Goal: Task Accomplishment & Management: Manage account settings

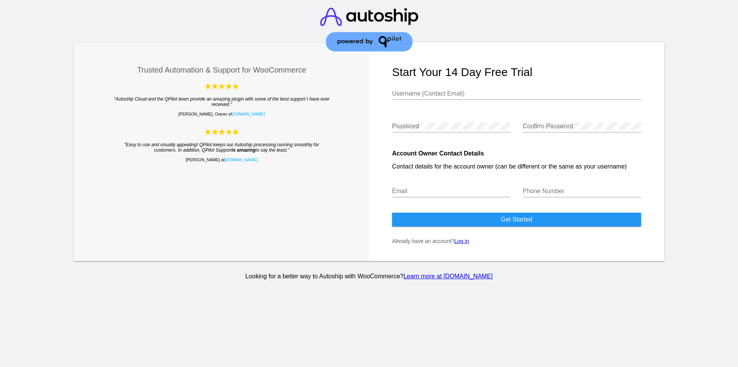
click at [468, 243] on link "Log in" at bounding box center [461, 241] width 15 height 6
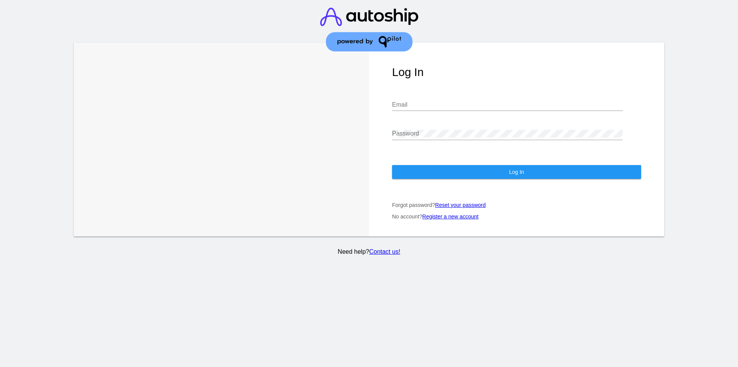
click at [411, 101] on input "Email" at bounding box center [507, 104] width 231 height 7
paste input "[PERSON_NAME][EMAIL_ADDRESS][DOMAIN_NAME]"
type input "[PERSON_NAME][EMAIL_ADDRESS][DOMAIN_NAME]"
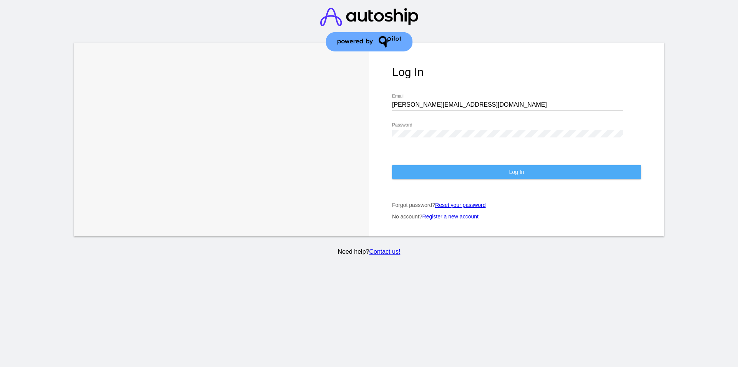
click at [493, 166] on button "Log In" at bounding box center [516, 172] width 249 height 14
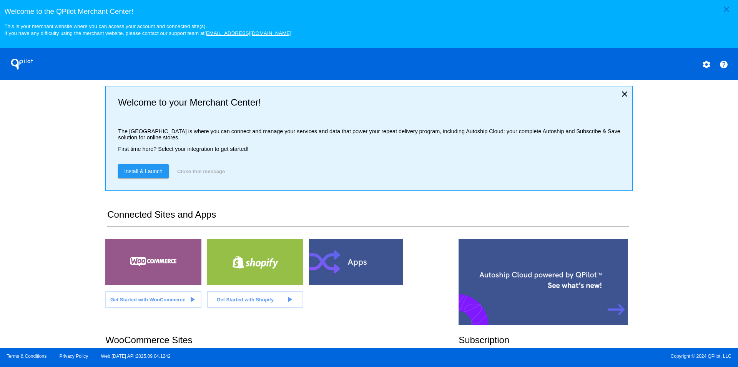
scroll to position [155, 0]
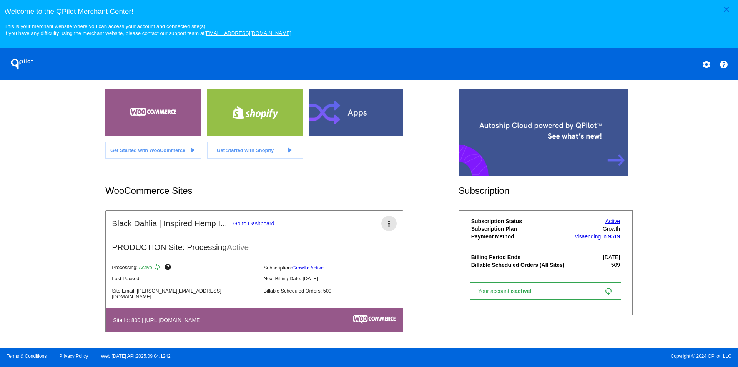
click at [384, 226] on mat-icon "more_vert" at bounding box center [388, 223] width 9 height 9
click at [418, 246] on div at bounding box center [369, 183] width 738 height 367
click at [257, 224] on link "Go to Dashboard" at bounding box center [253, 224] width 41 height 6
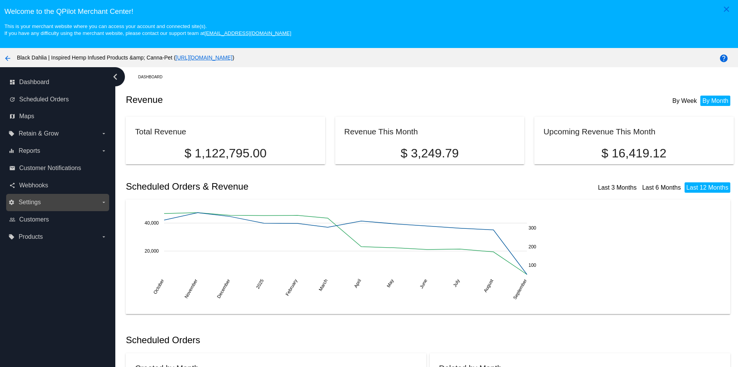
click at [61, 205] on label "settings Settings arrow_drop_down" at bounding box center [57, 202] width 98 height 12
click at [0, 0] on input "settings Settings arrow_drop_down" at bounding box center [0, 0] width 0 height 0
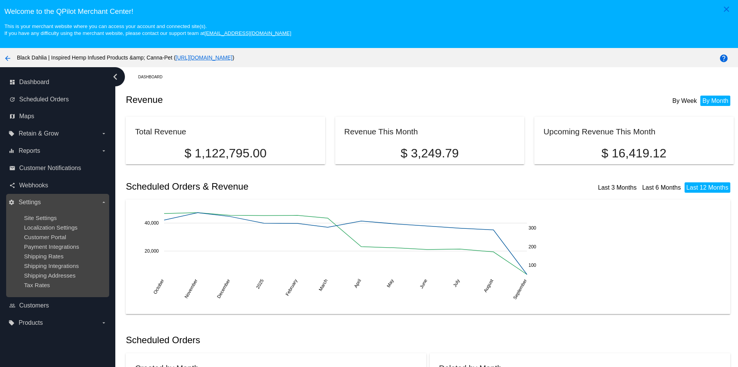
click at [70, 289] on div "Tax Rates" at bounding box center [64, 285] width 80 height 7
click at [48, 289] on span "Tax Rates" at bounding box center [37, 285] width 26 height 7
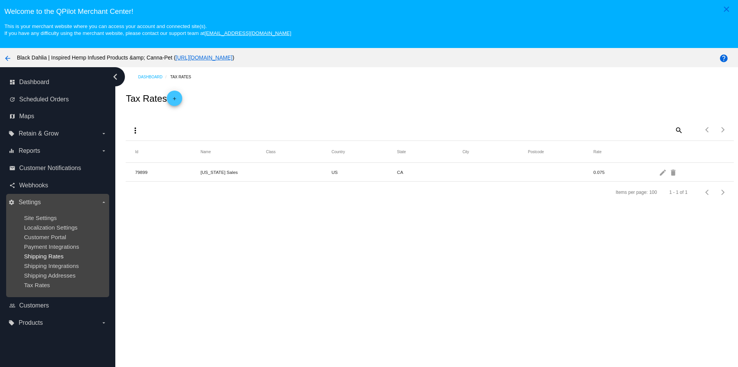
click at [50, 260] on span "Shipping Rates" at bounding box center [44, 256] width 40 height 7
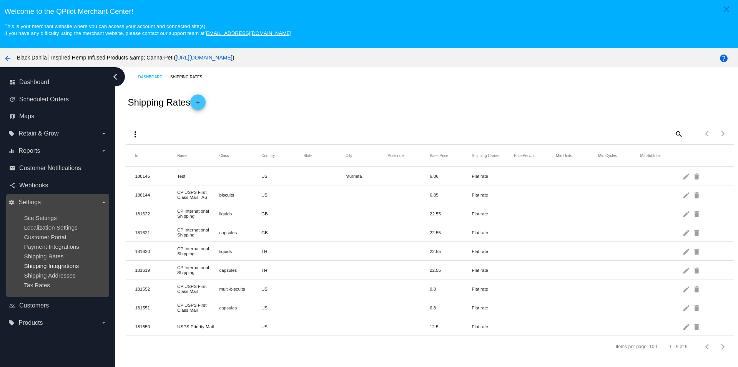
click at [50, 269] on span "Shipping Integrations" at bounding box center [51, 266] width 55 height 7
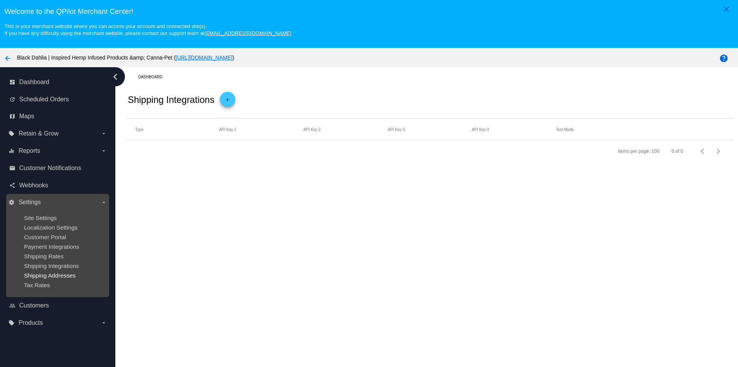
click at [55, 279] on span "Shipping Addresses" at bounding box center [49, 275] width 51 height 7
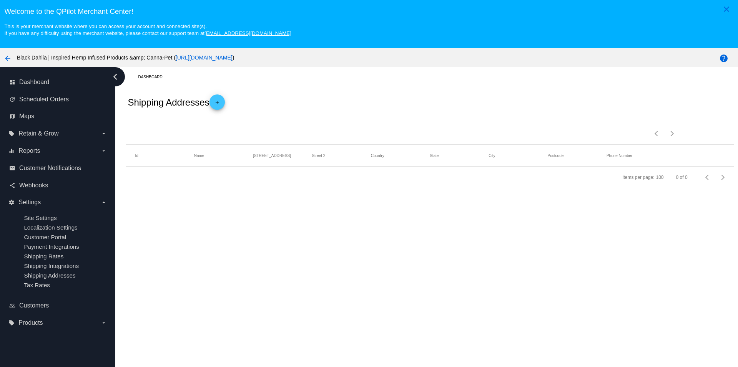
click at [10, 61] on mat-icon "arrow_back" at bounding box center [7, 58] width 9 height 9
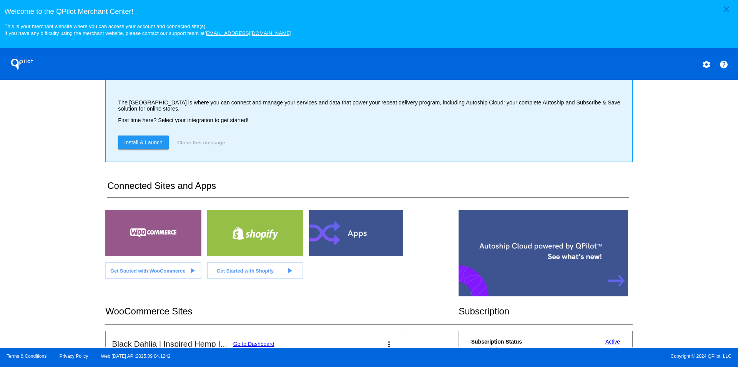
scroll to position [155, 0]
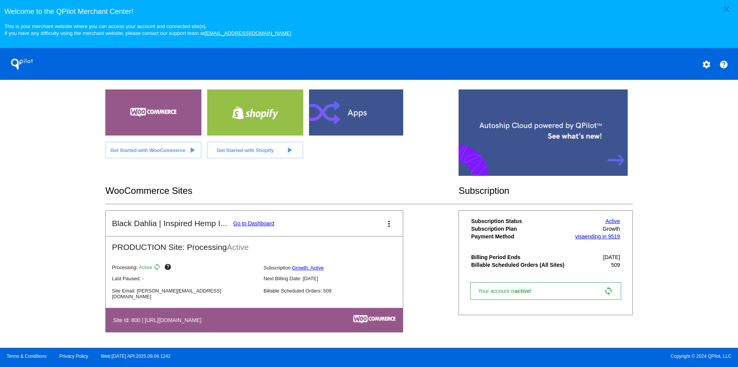
click at [299, 252] on h2 "PRODUCTION Site: Processing Active" at bounding box center [254, 244] width 297 height 15
click at [386, 224] on mat-icon "more_vert" at bounding box center [388, 223] width 9 height 9
click at [376, 253] on link "edit edit" at bounding box center [356, 247] width 71 height 18
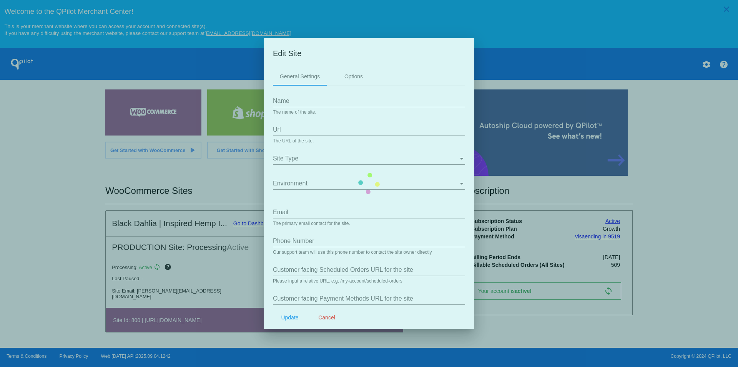
type input "Black Dahlia | Inspired Hemp Infused Products & Canna-Pet"
type input "[URL][DOMAIN_NAME]"
type input "[PERSON_NAME][EMAIL_ADDRESS][DOMAIN_NAME]"
type input "/my-account/scheduled-orders/"
type input "my-account/payment-methods/"
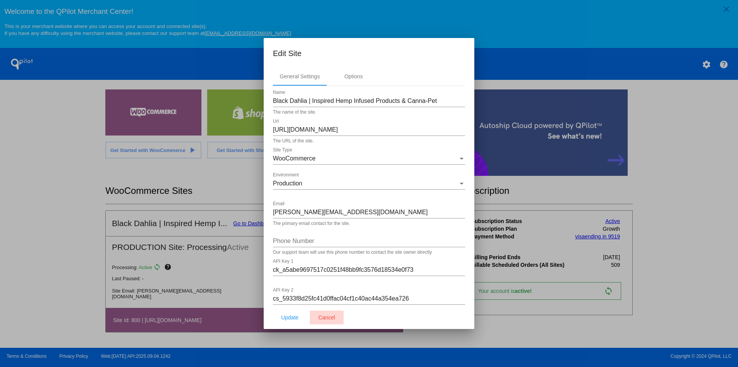
click at [330, 317] on span "Cancel" at bounding box center [326, 318] width 17 height 6
